Goal: Information Seeking & Learning: Learn about a topic

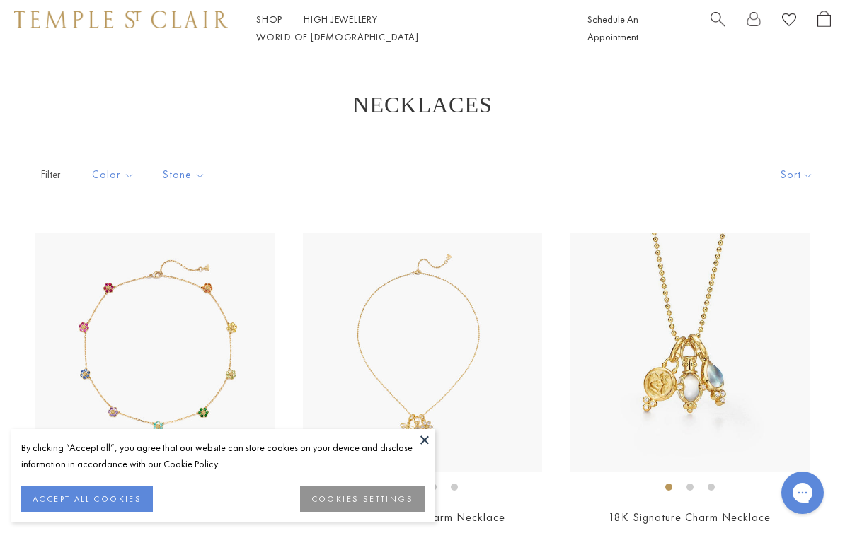
click at [427, 444] on button at bounding box center [424, 439] width 21 height 21
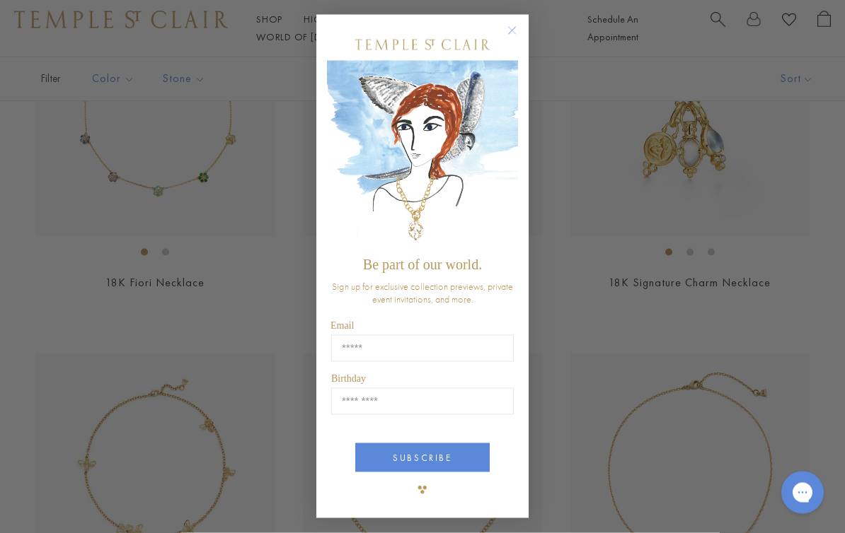
scroll to position [236, 0]
click at [509, 40] on circle "Close dialog" at bounding box center [512, 31] width 17 height 17
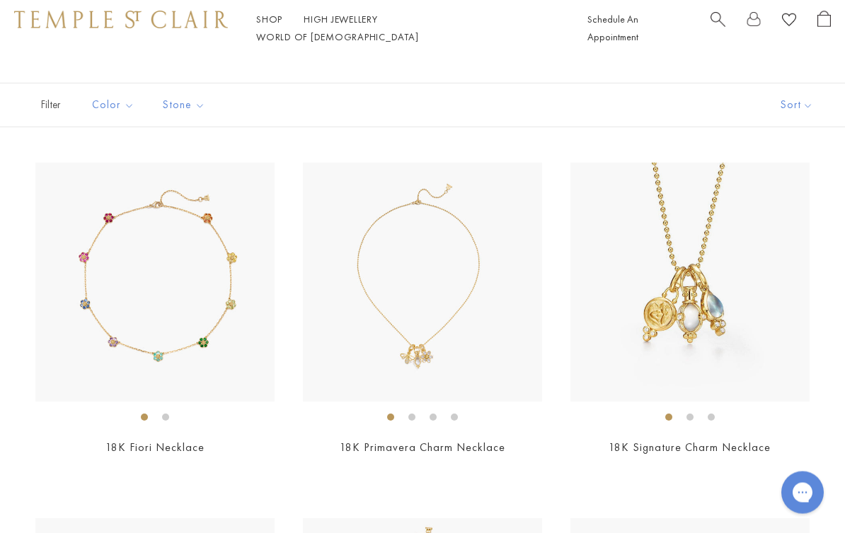
scroll to position [0, 0]
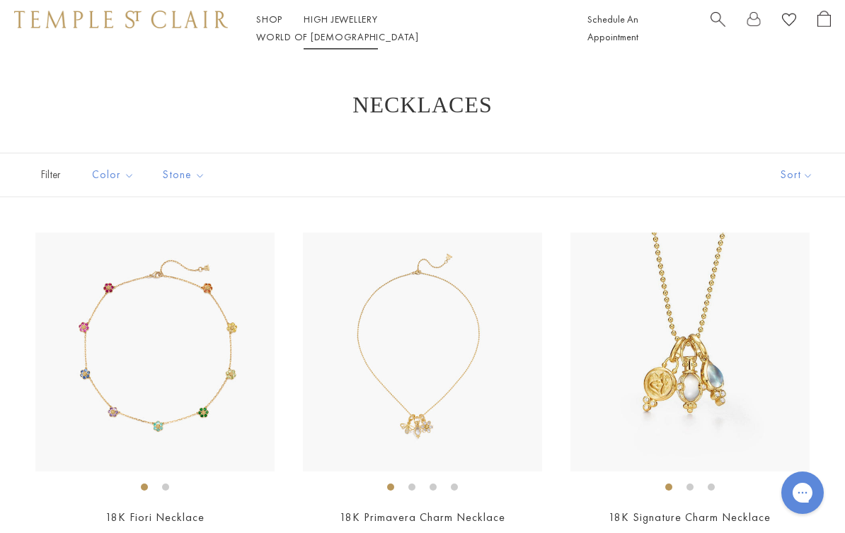
click at [332, 25] on link "High Jewellery High Jewellery" at bounding box center [340, 19] width 74 height 13
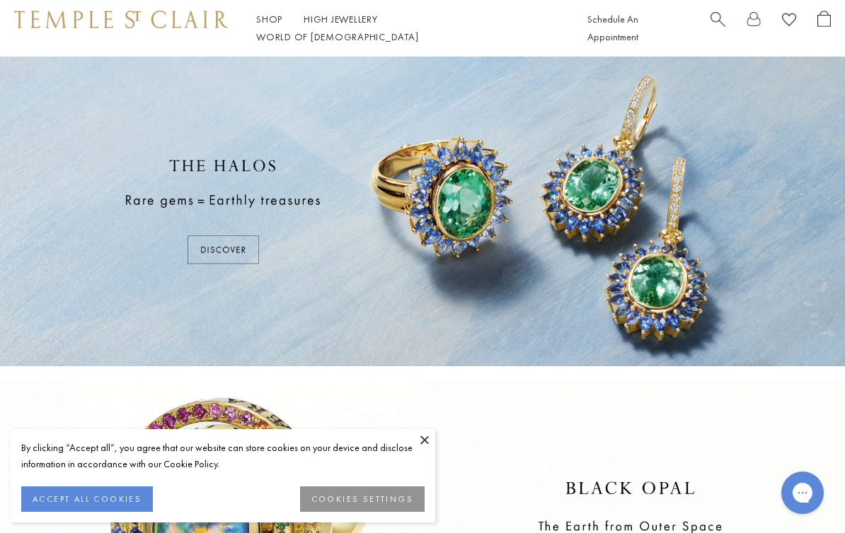
click at [81, 500] on button "ACCEPT ALL COOKIES" at bounding box center [87, 499] width 132 height 25
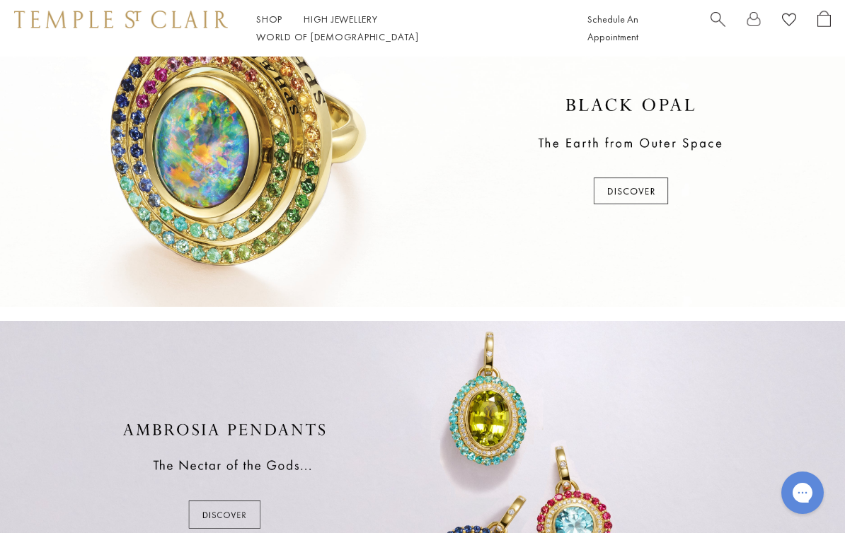
scroll to position [378, 0]
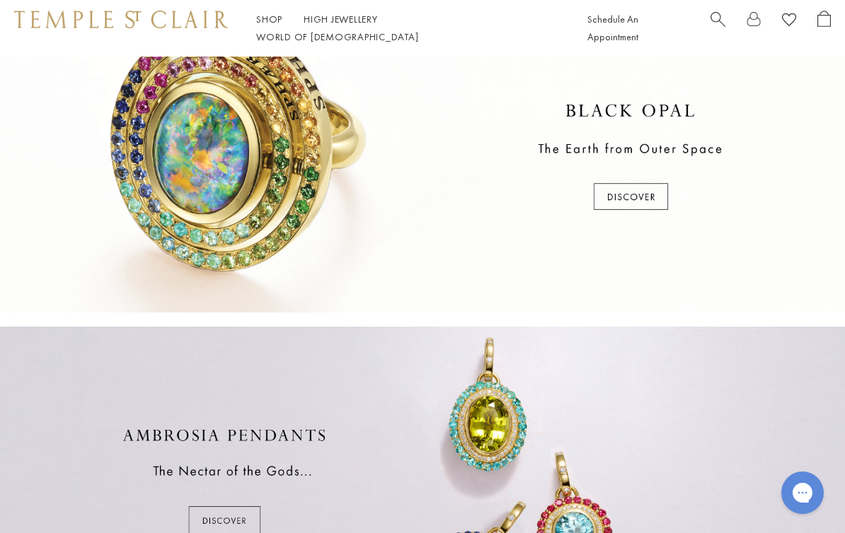
click at [269, 25] on link "Shop Shop" at bounding box center [269, 19] width 26 height 13
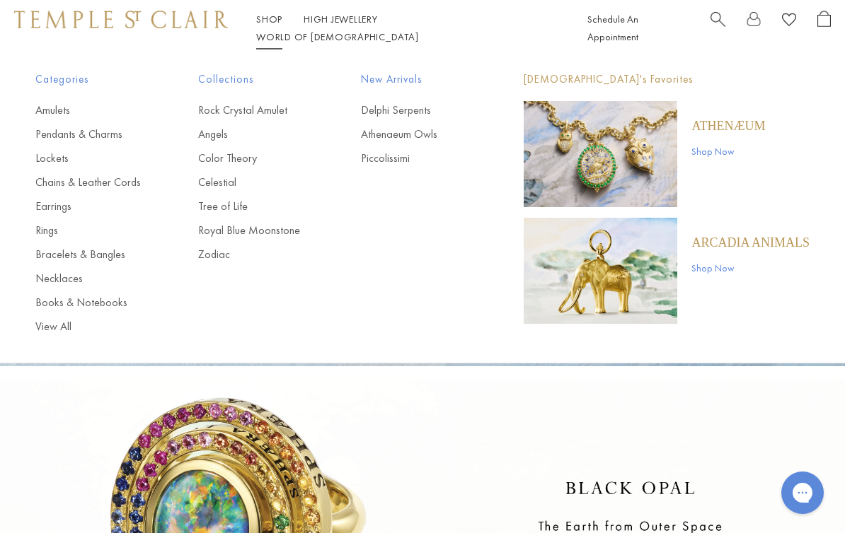
click at [220, 136] on link "Angels" at bounding box center [251, 135] width 106 height 16
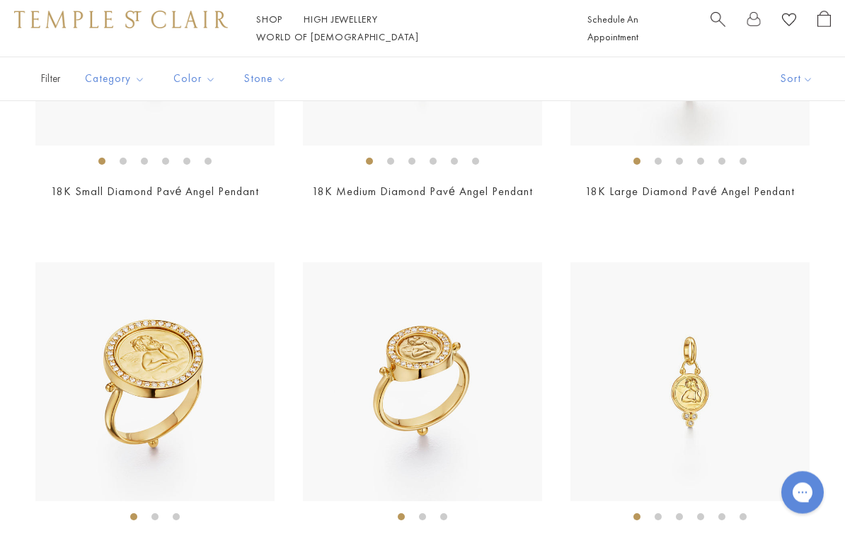
scroll to position [518, 0]
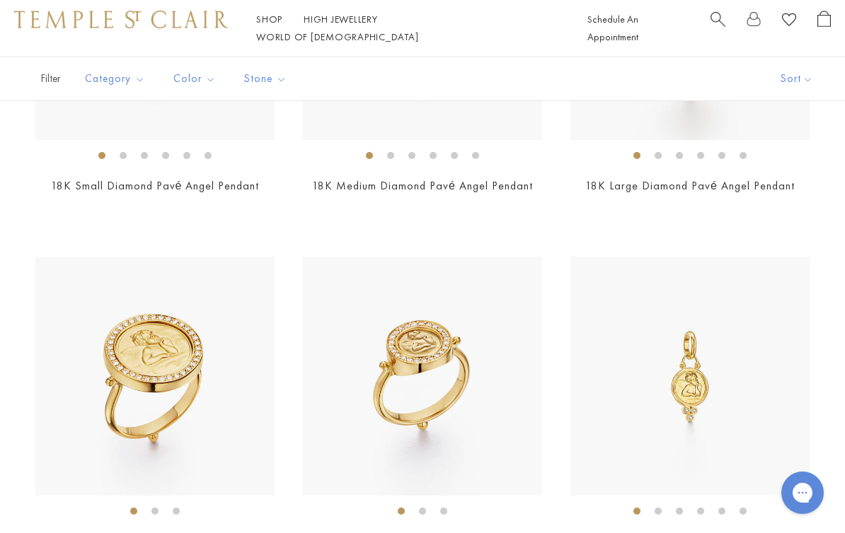
click at [95, 187] on link "18K Small Diamond Pavé Angel Pendant" at bounding box center [155, 185] width 209 height 15
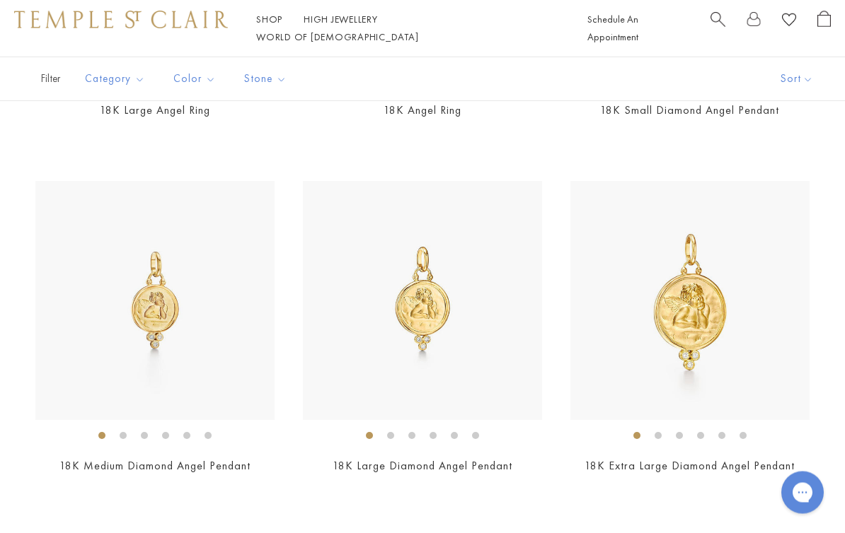
scroll to position [950, 0]
click at [129, 458] on link "18K Medium Diamond Angel Pendant" at bounding box center [154, 465] width 191 height 15
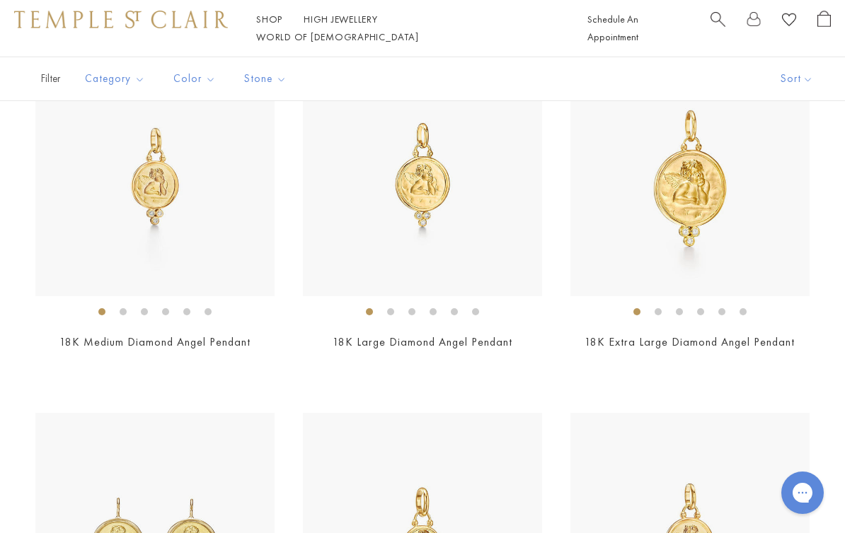
scroll to position [1072, 0]
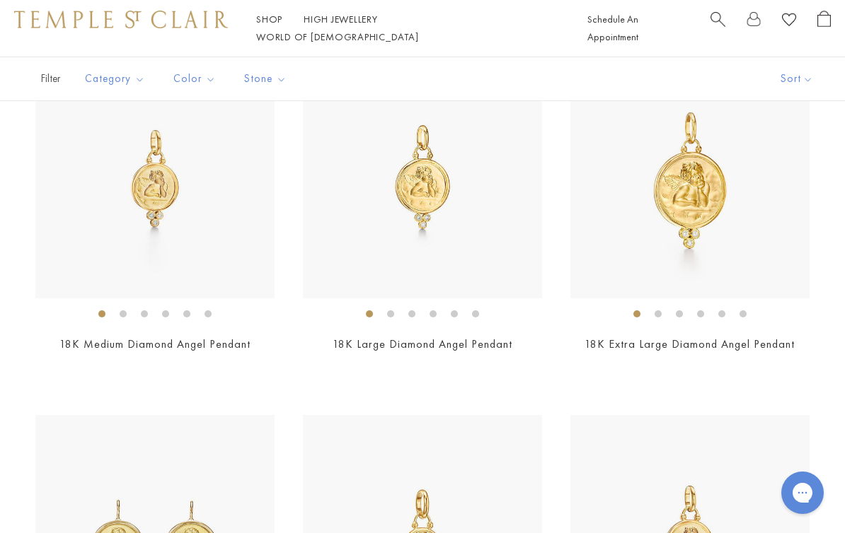
click at [81, 347] on link "18K Medium Diamond Angel Pendant" at bounding box center [154, 344] width 191 height 15
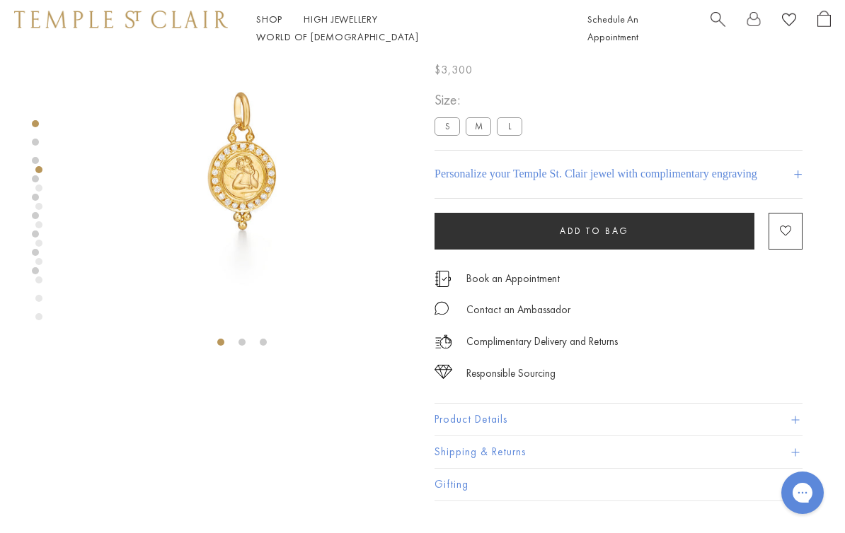
scroll to position [64, 0]
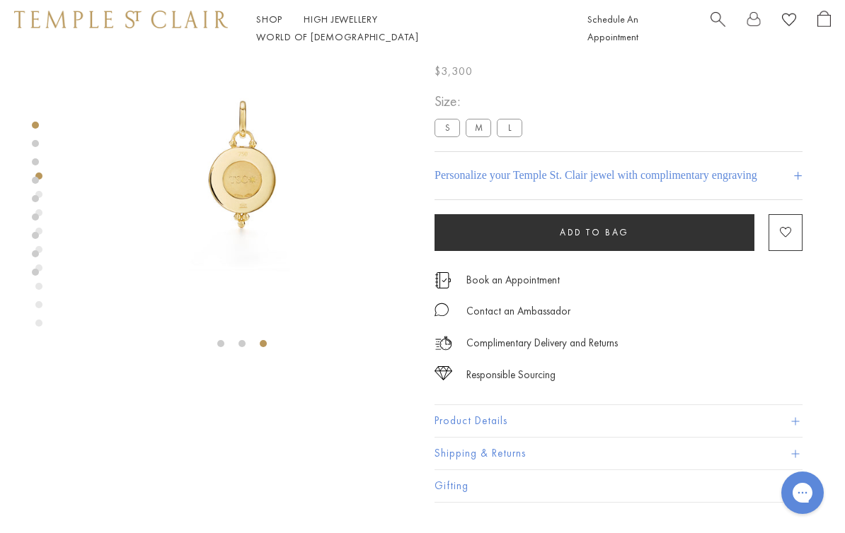
click at [236, 181] on img at bounding box center [242, 164] width 342 height 342
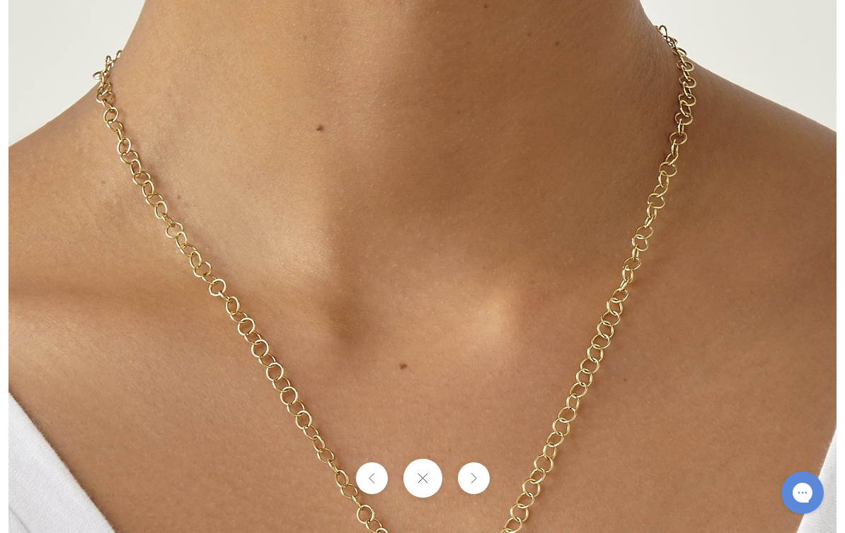
scroll to position [88, 0]
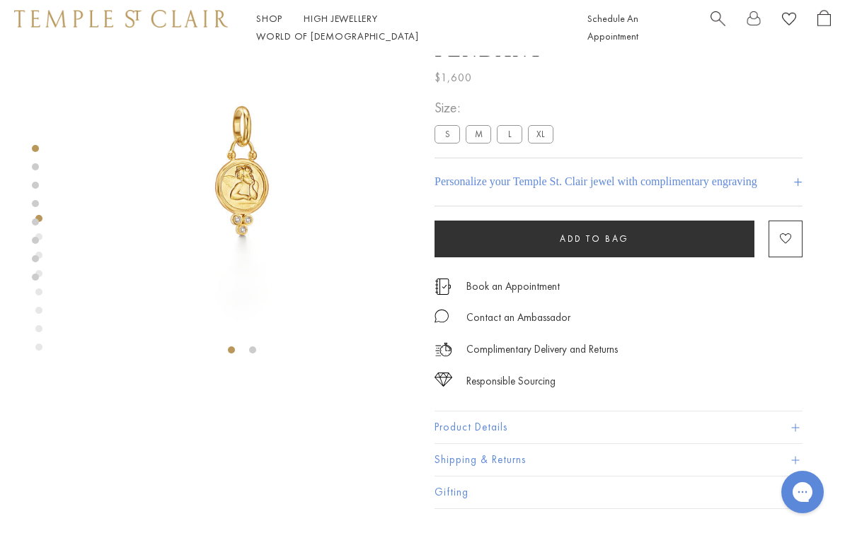
scroll to position [57, 0]
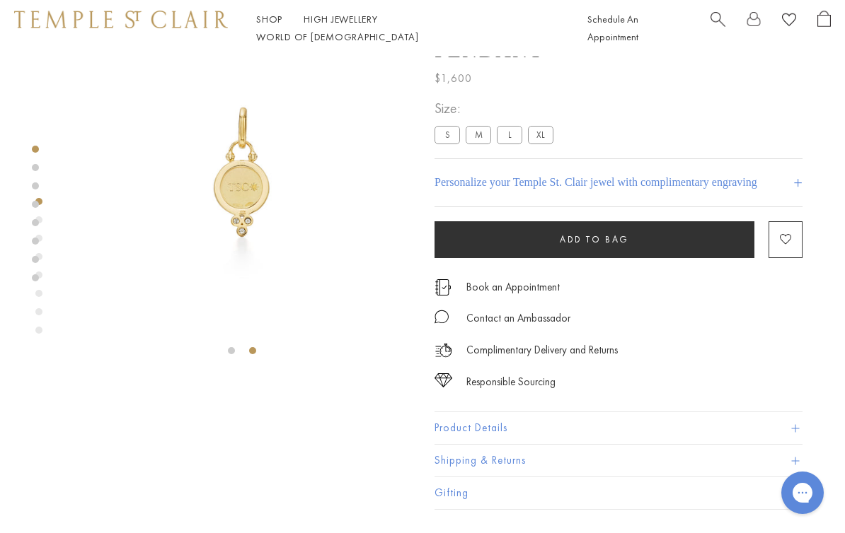
click at [240, 199] on img at bounding box center [242, 171] width 342 height 342
click at [495, 429] on button "Product Details" at bounding box center [618, 428] width 368 height 32
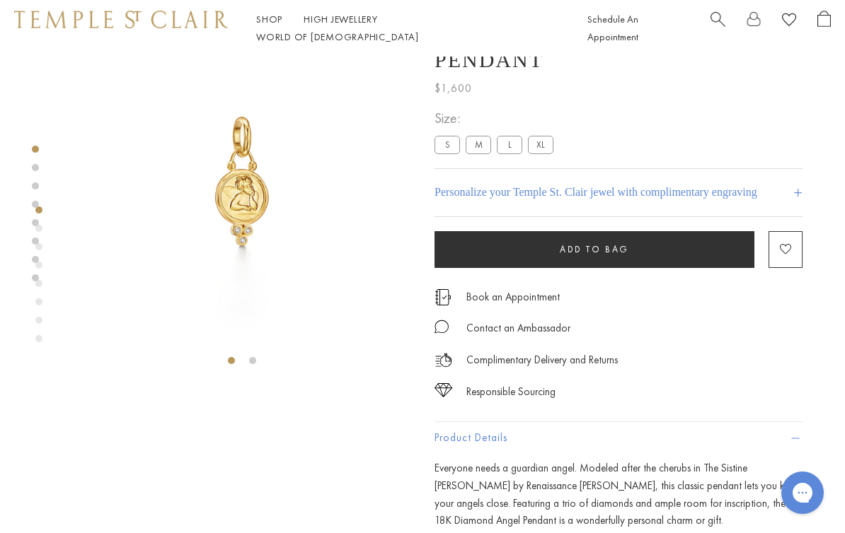
scroll to position [43, 0]
